Goal: Find specific page/section: Find specific page/section

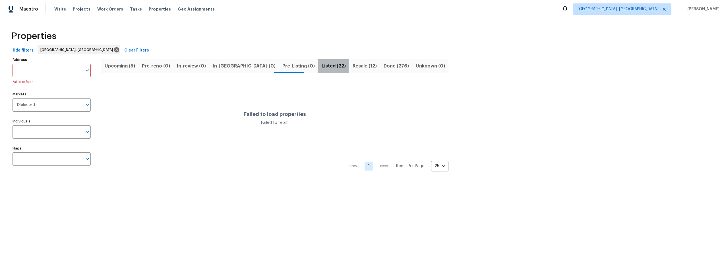
click at [322, 65] on span "Listed (22)" at bounding box center [334, 66] width 24 height 8
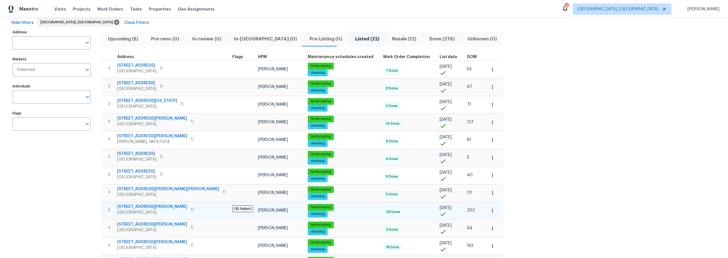
scroll to position [39, 0]
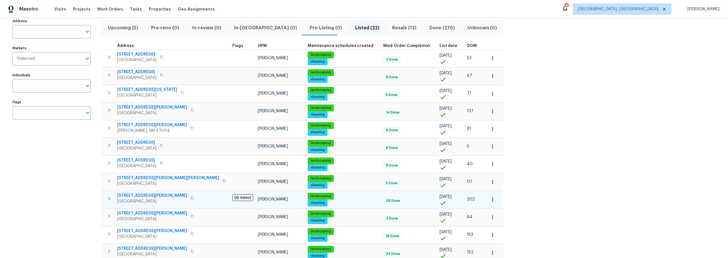
click at [191, 199] on icon "button" at bounding box center [192, 198] width 3 height 3
click at [191, 198] on icon "button" at bounding box center [192, 198] width 3 height 3
